Goal: Check status: Check status

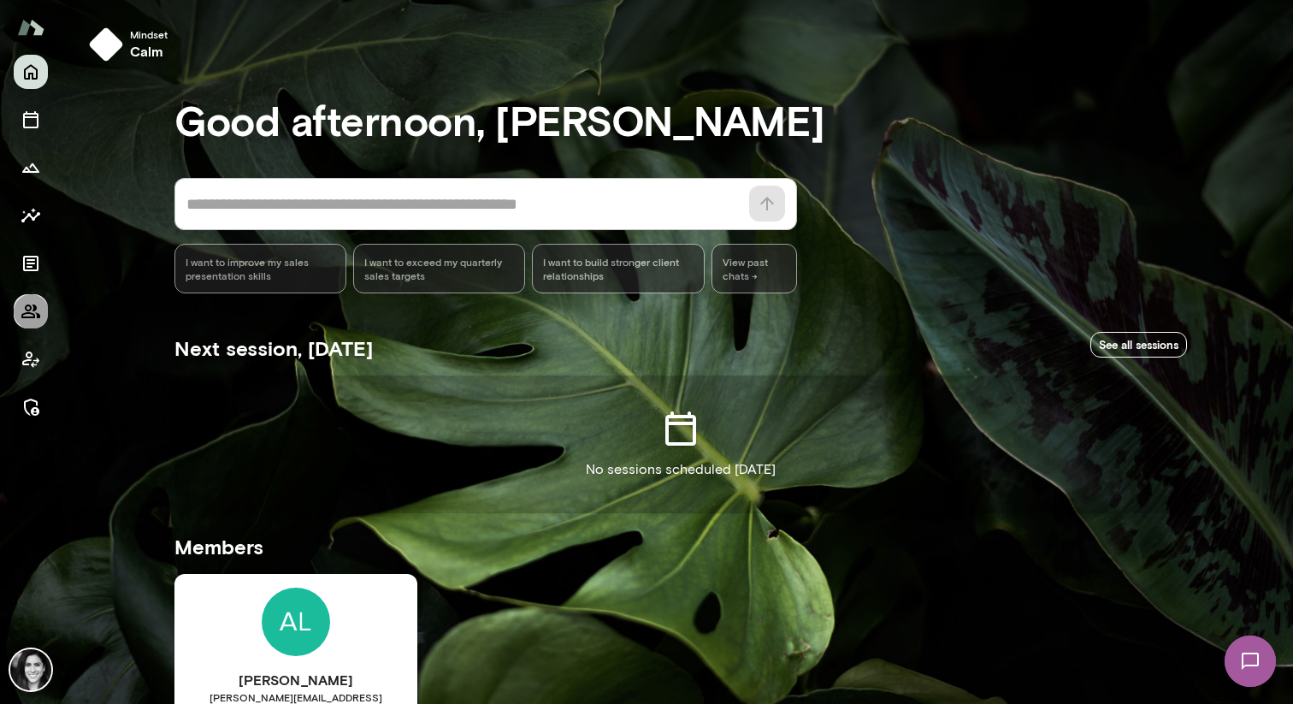
click at [33, 321] on button "Members" at bounding box center [31, 311] width 34 height 34
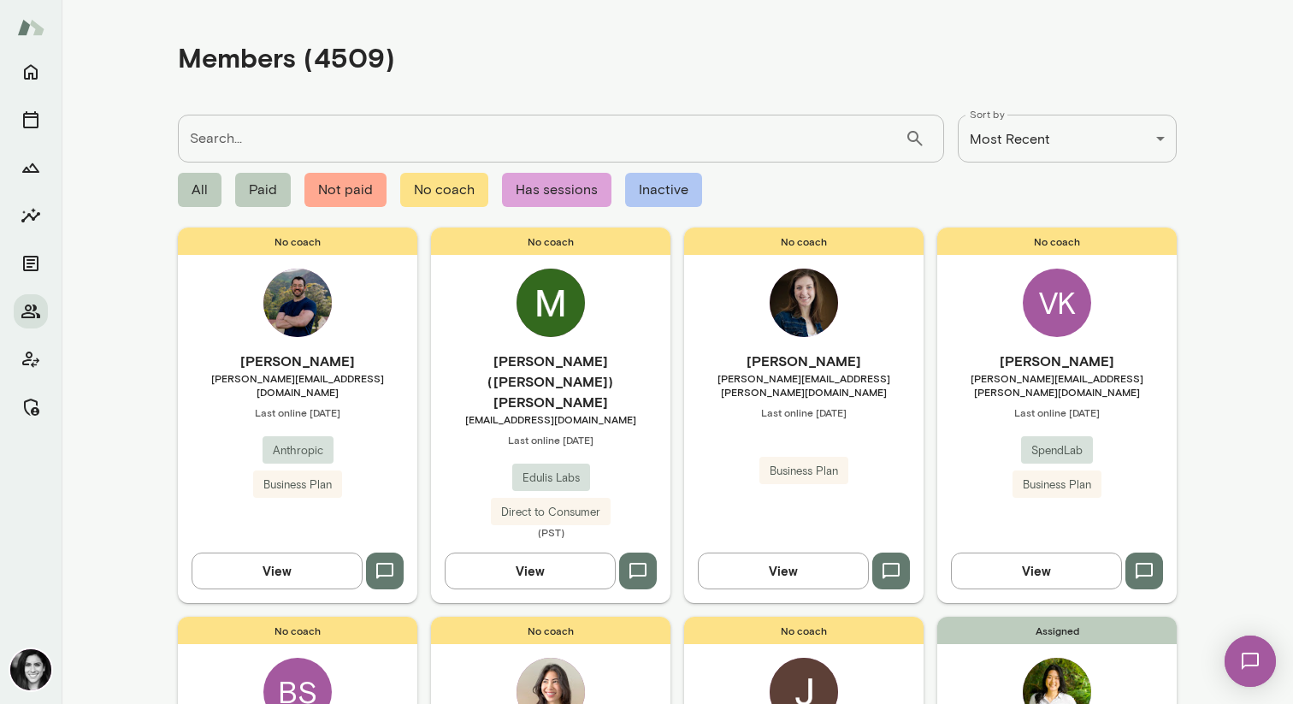
click at [234, 306] on div "No coach Tommy Morgan tommy@anthropic.com Last online October 10 Anthropic Busi…" at bounding box center [297, 414] width 239 height 374
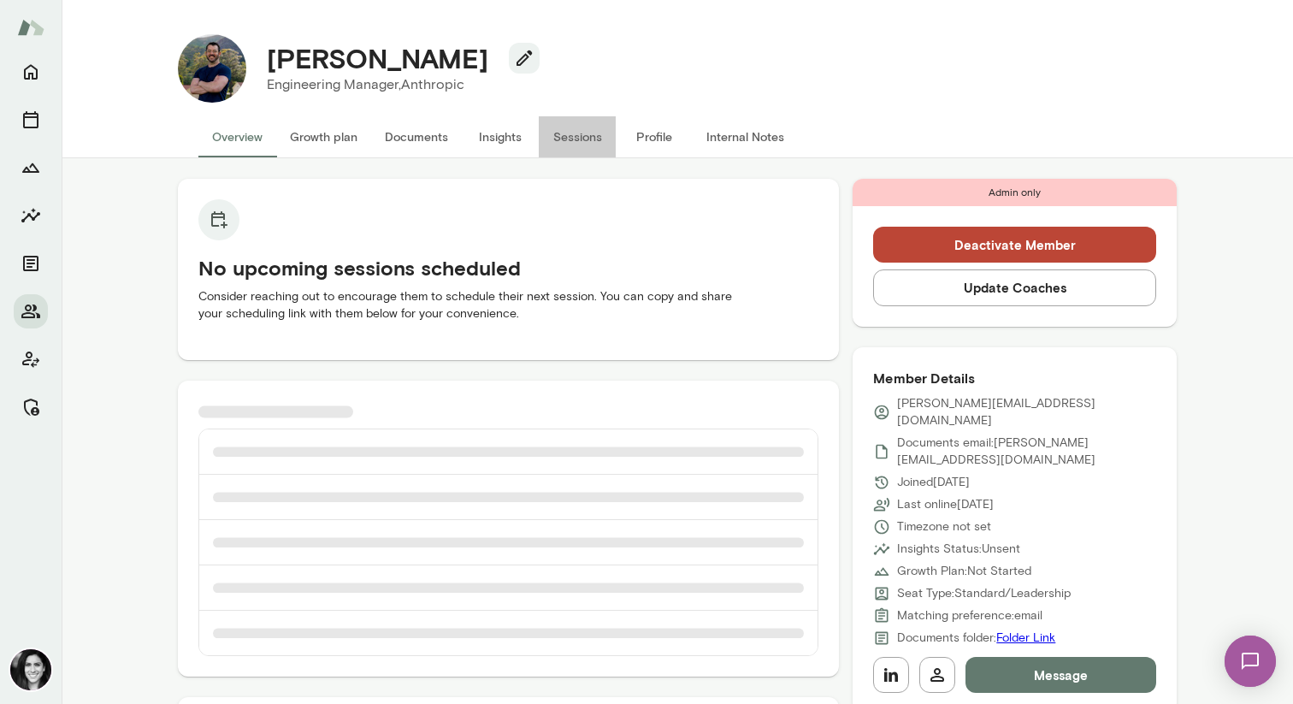
click at [567, 143] on button "Sessions" at bounding box center [577, 136] width 77 height 41
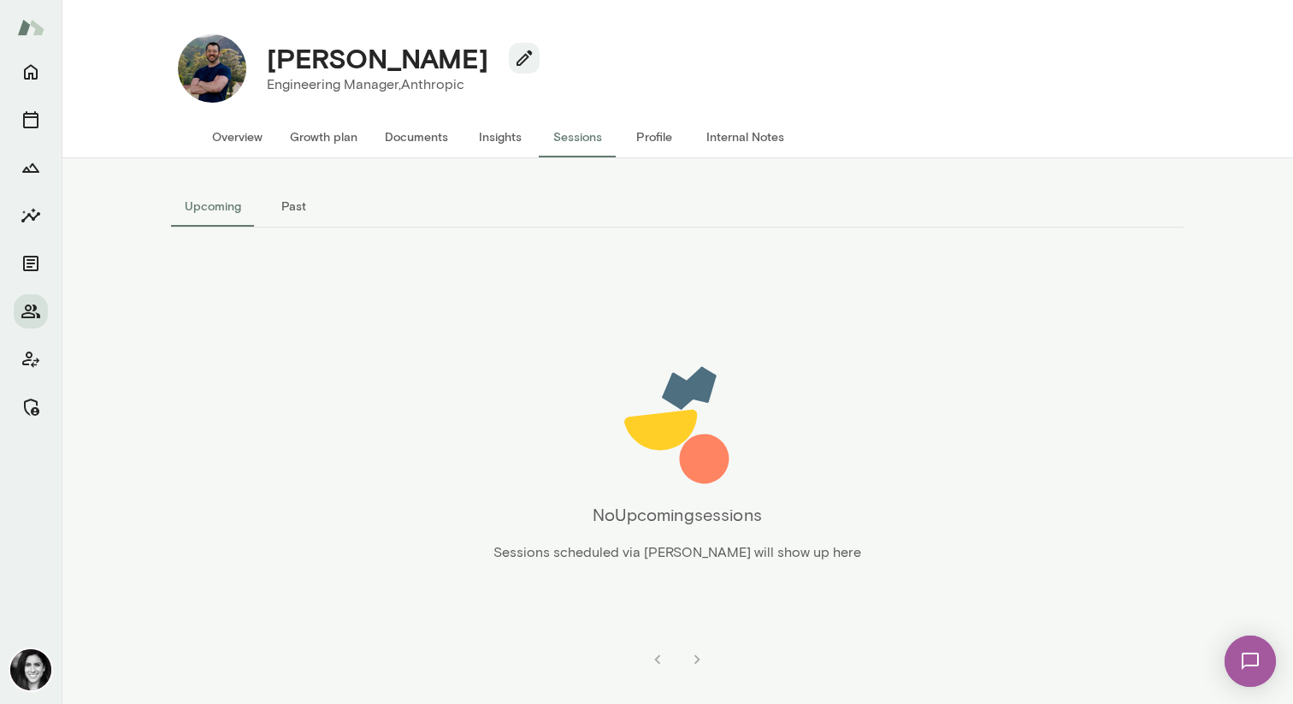
click at [306, 213] on button "Past" at bounding box center [293, 206] width 77 height 41
